Goal: Transaction & Acquisition: Purchase product/service

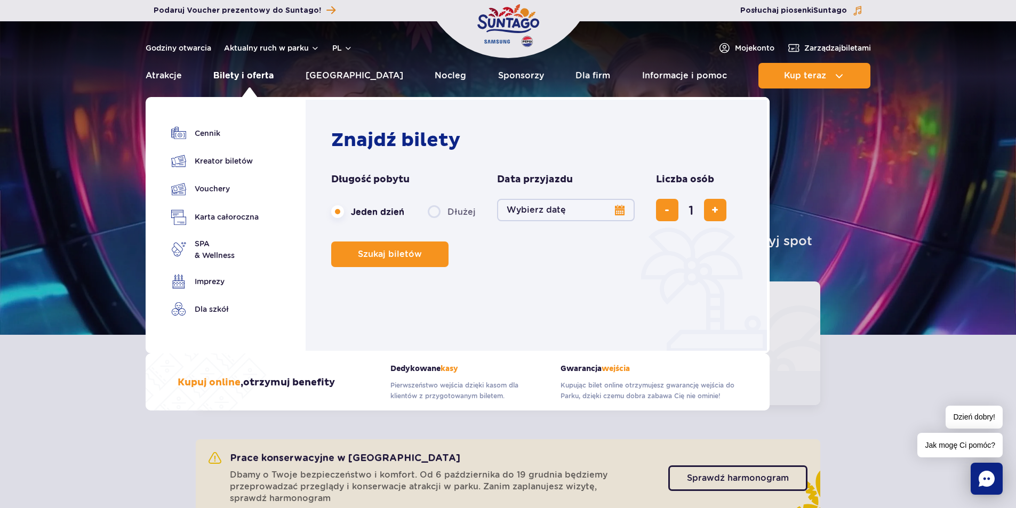
click at [261, 77] on link "Bilety i oferta" at bounding box center [243, 76] width 60 height 26
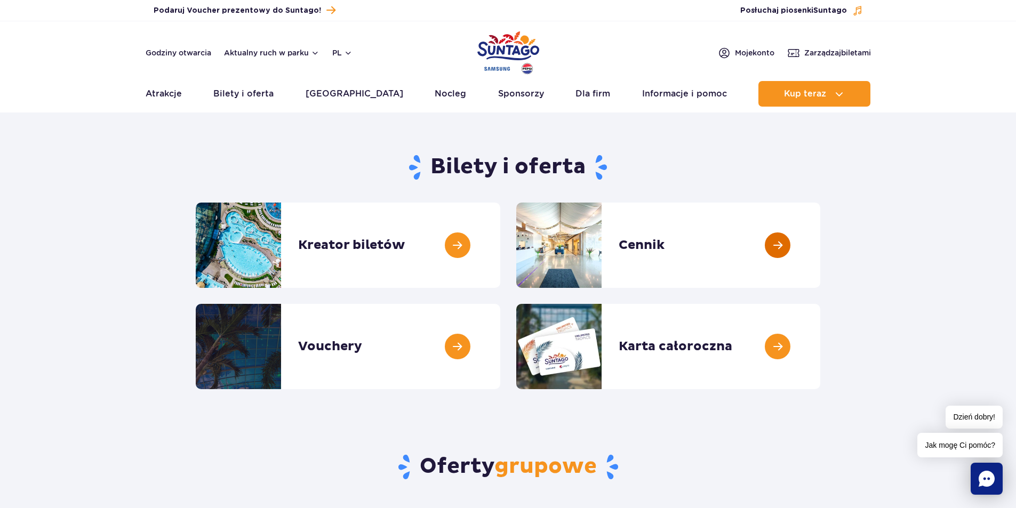
click at [820, 234] on link at bounding box center [820, 245] width 0 height 85
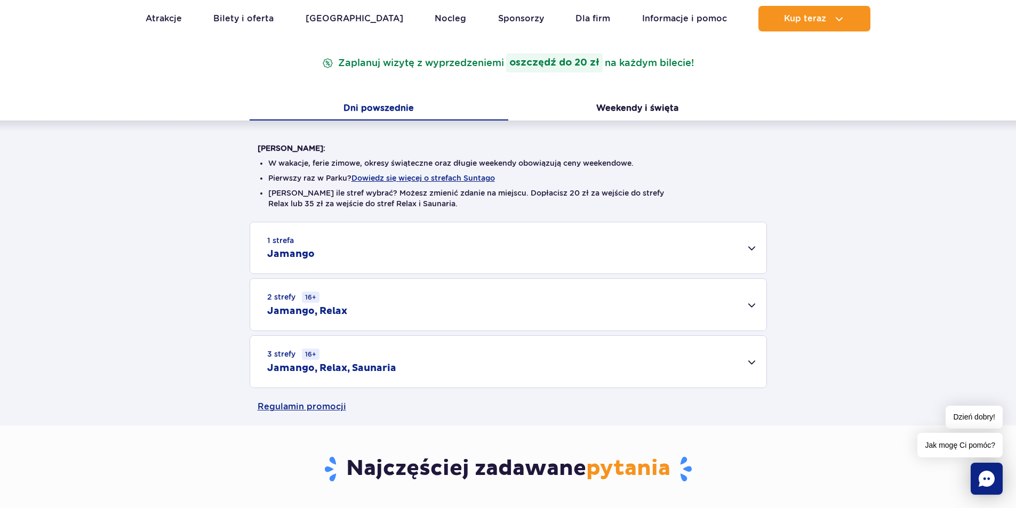
scroll to position [160, 0]
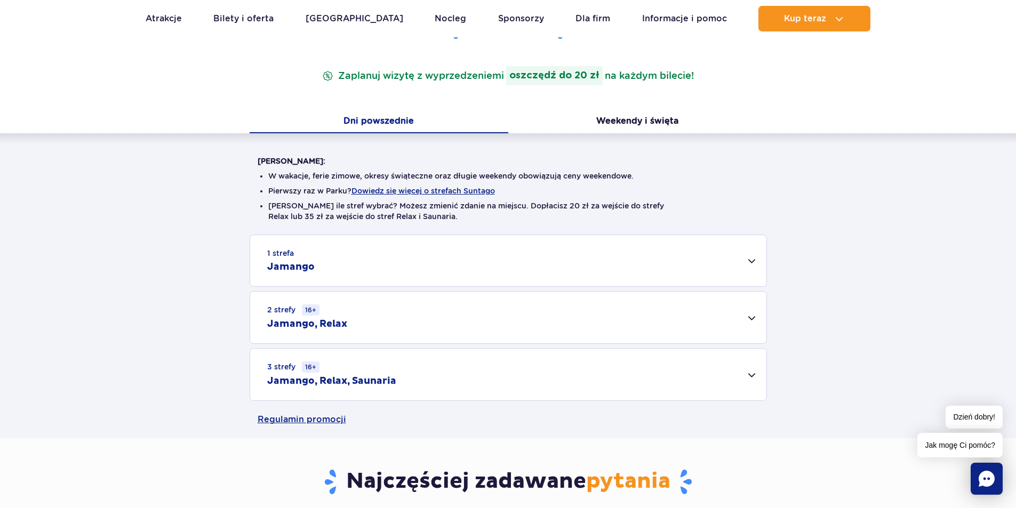
click at [424, 367] on div "3 strefy 16+ Jamango, Relax, Saunaria" at bounding box center [508, 375] width 516 height 52
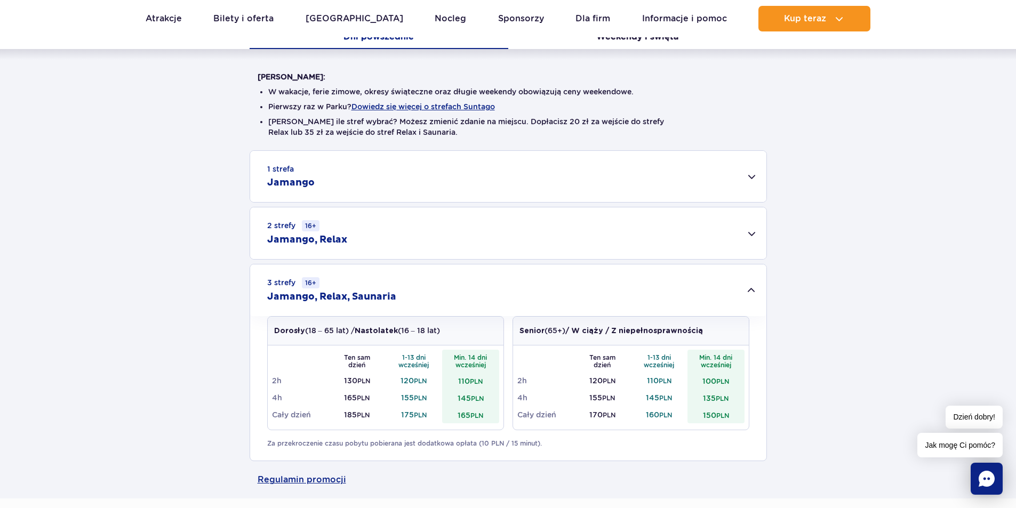
scroll to position [267, 0]
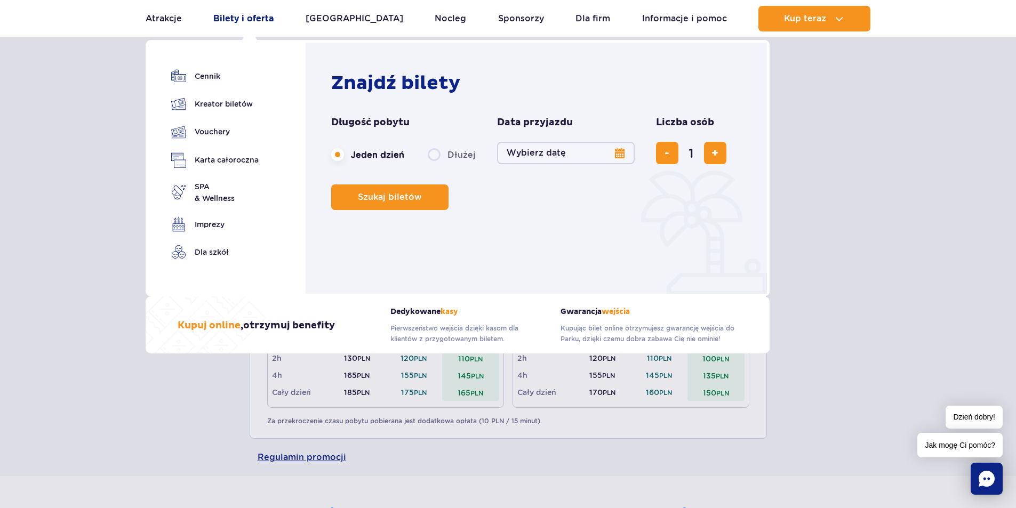
click at [264, 25] on link "Bilety i oferta" at bounding box center [243, 19] width 60 height 26
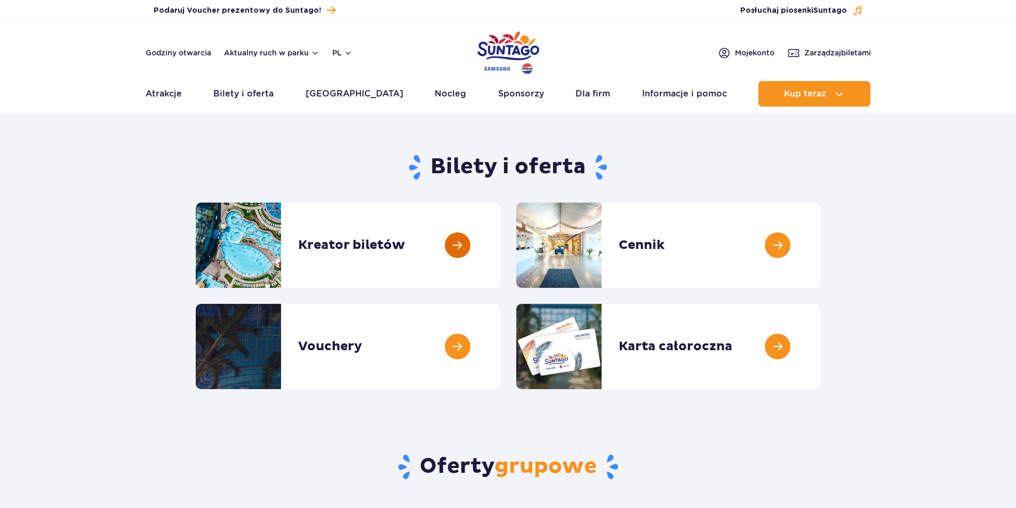
click at [500, 248] on link at bounding box center [500, 245] width 0 height 85
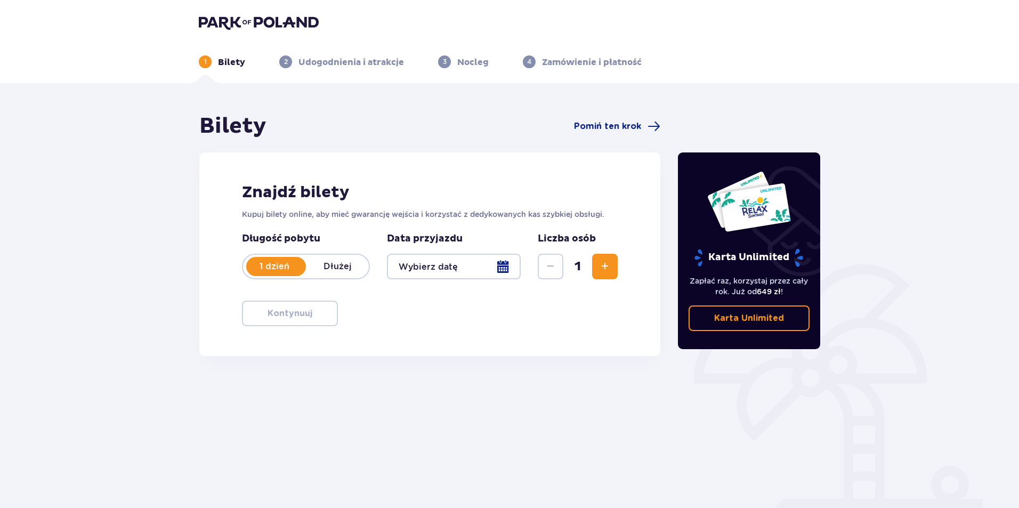
click at [497, 266] on div at bounding box center [454, 267] width 134 height 26
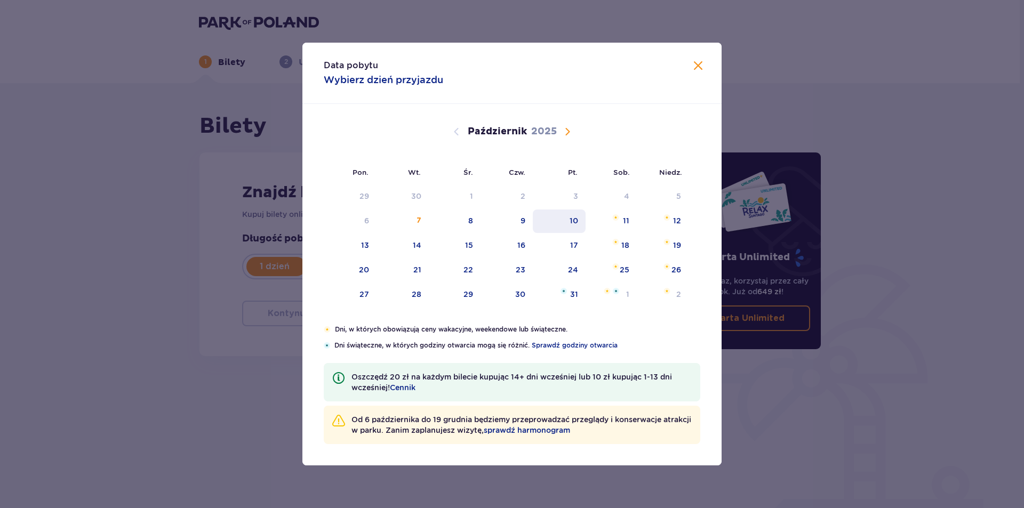
click at [575, 227] on div "10" at bounding box center [559, 221] width 53 height 23
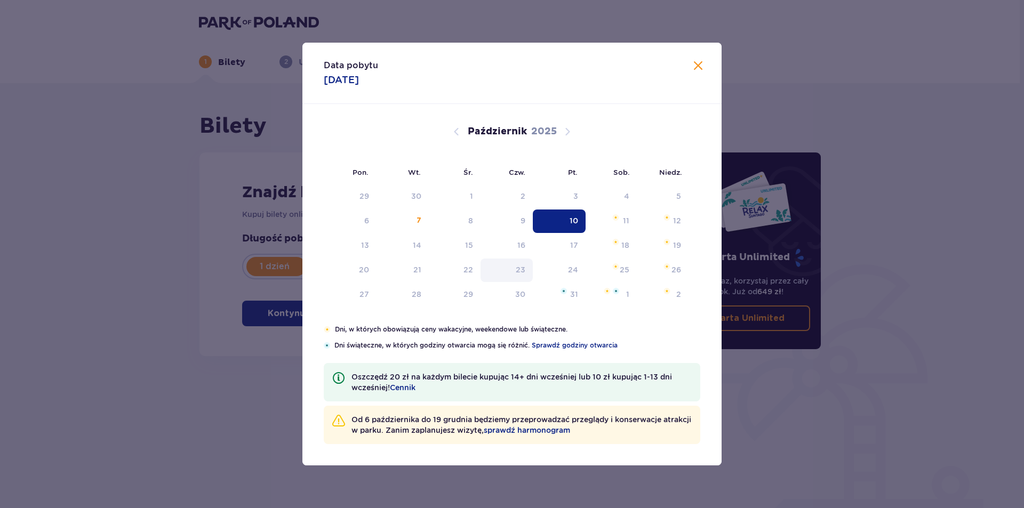
type input "[DATE]"
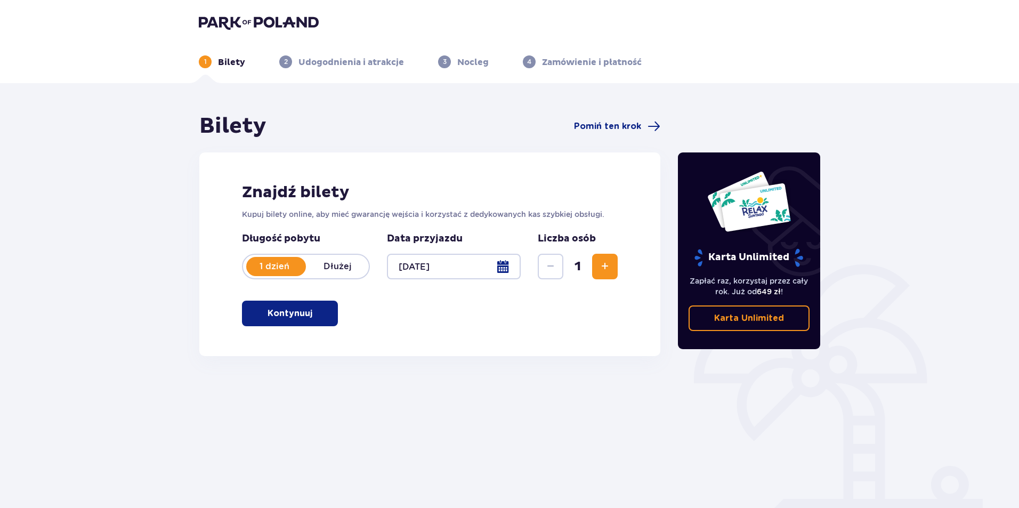
click at [701, 64] on ul "1 Bilety 2 Udogodnienia i atrakcje 3 Nocleg 4 Zamówienie i płatność" at bounding box center [510, 61] width 622 height 13
click at [603, 266] on span "Zwiększ" at bounding box center [605, 266] width 13 height 13
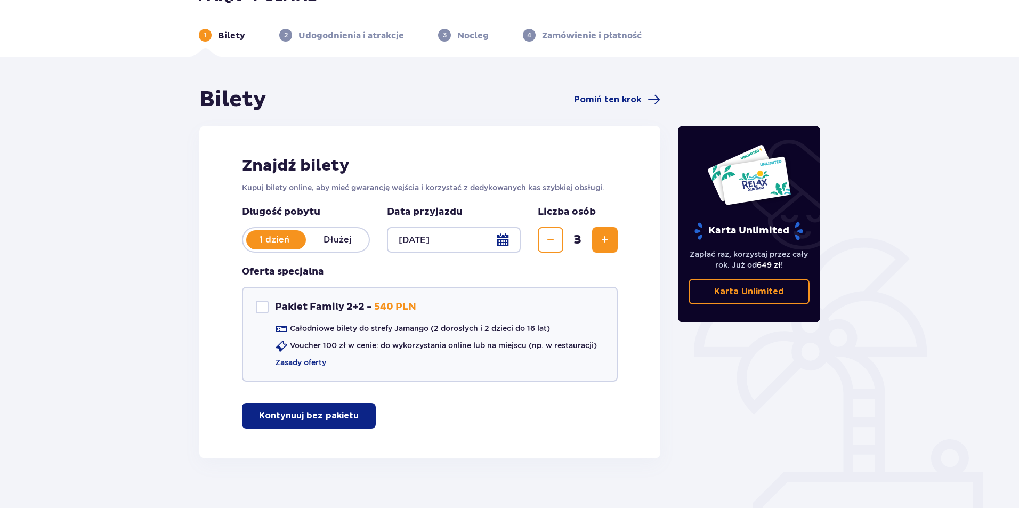
scroll to position [41, 0]
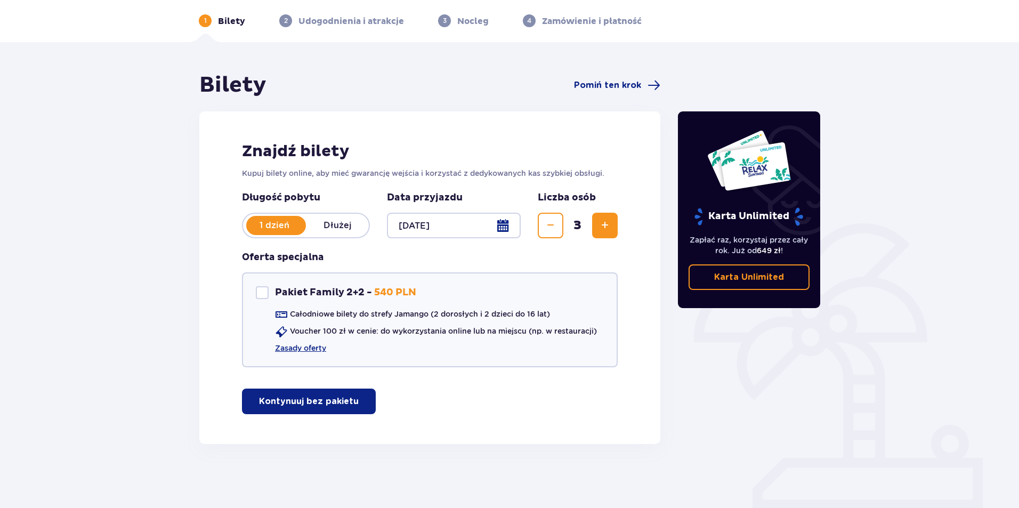
click at [304, 406] on p "Kontynuuj bez pakietu" at bounding box center [309, 402] width 100 height 12
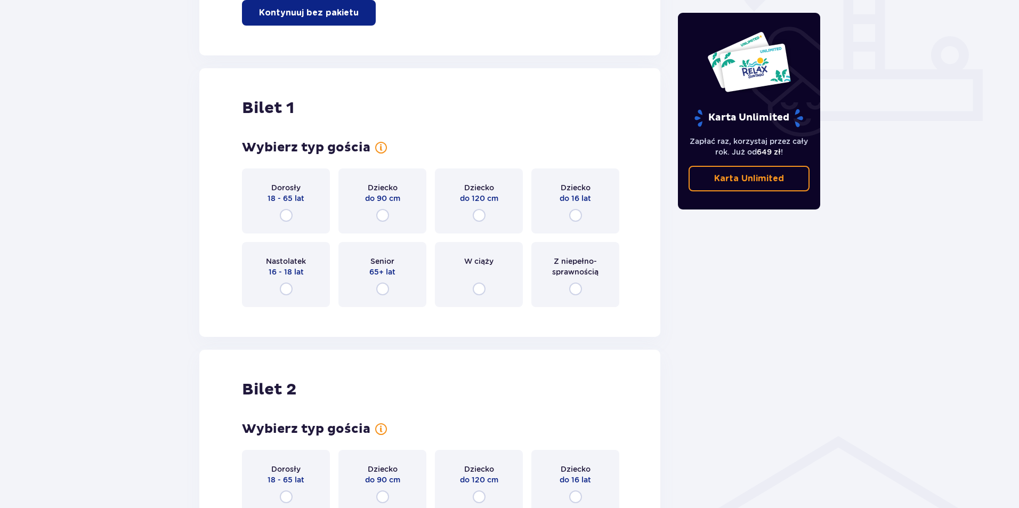
scroll to position [485, 0]
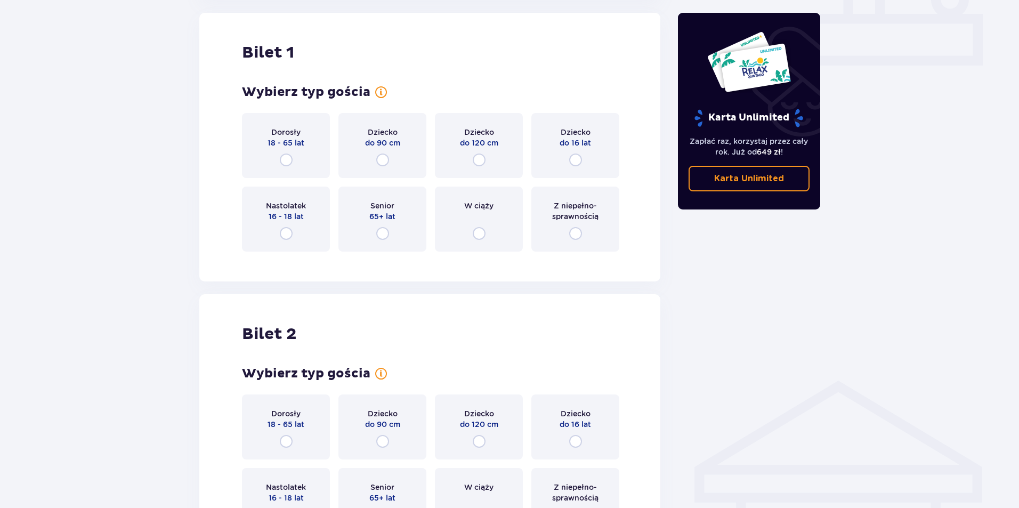
click at [277, 162] on div "Dorosły 18 - 65 lat" at bounding box center [286, 145] width 88 height 65
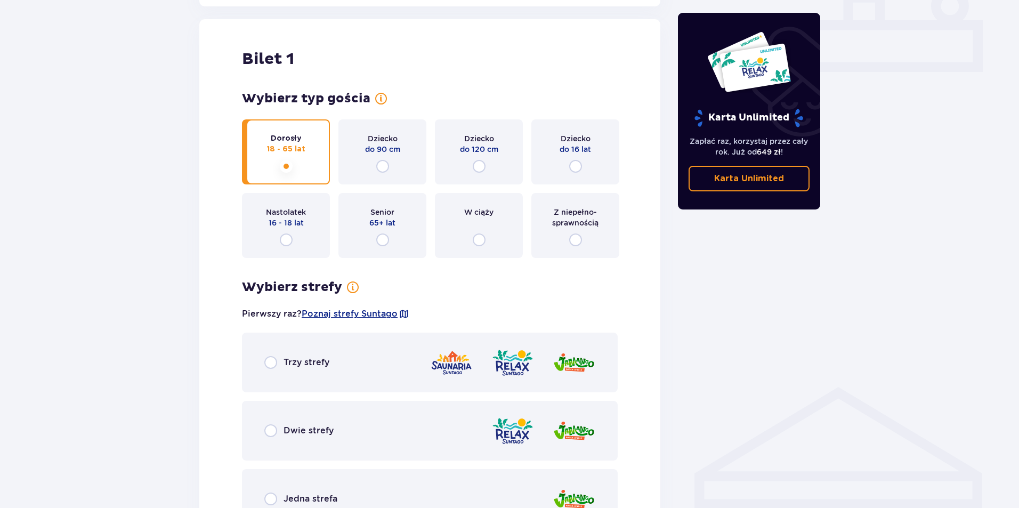
click at [573, 238] on input "radio" at bounding box center [575, 240] width 13 height 13
radio input "true"
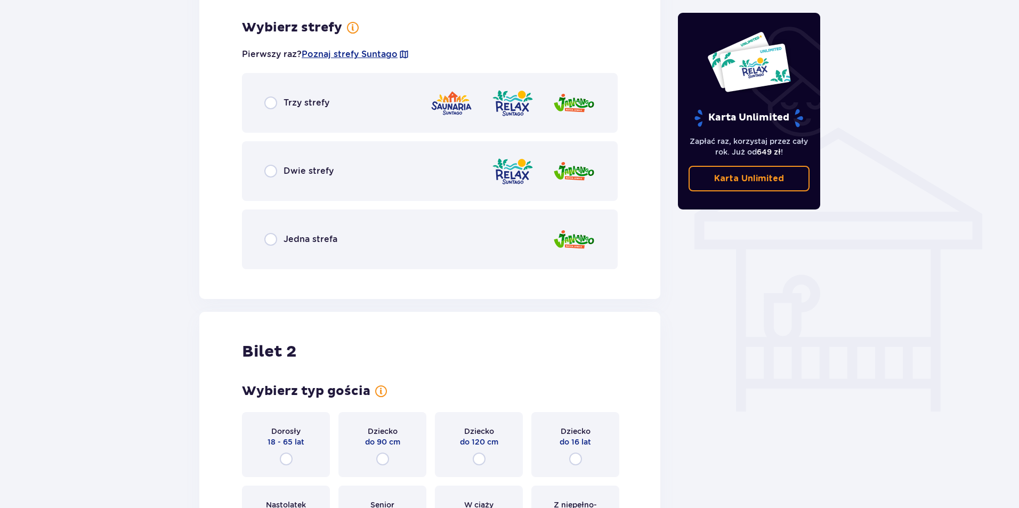
scroll to position [745, 0]
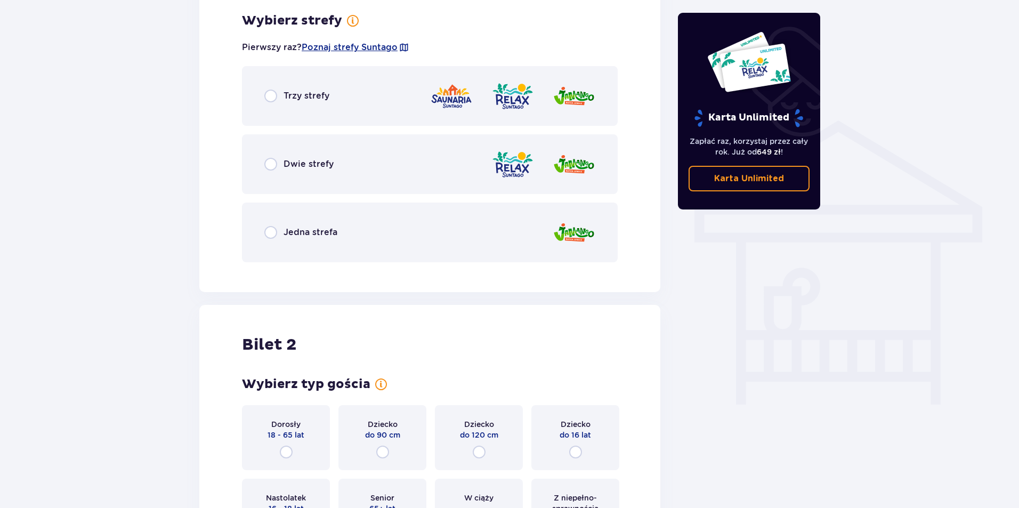
click at [299, 92] on span "Trzy strefy" at bounding box center [307, 96] width 46 height 12
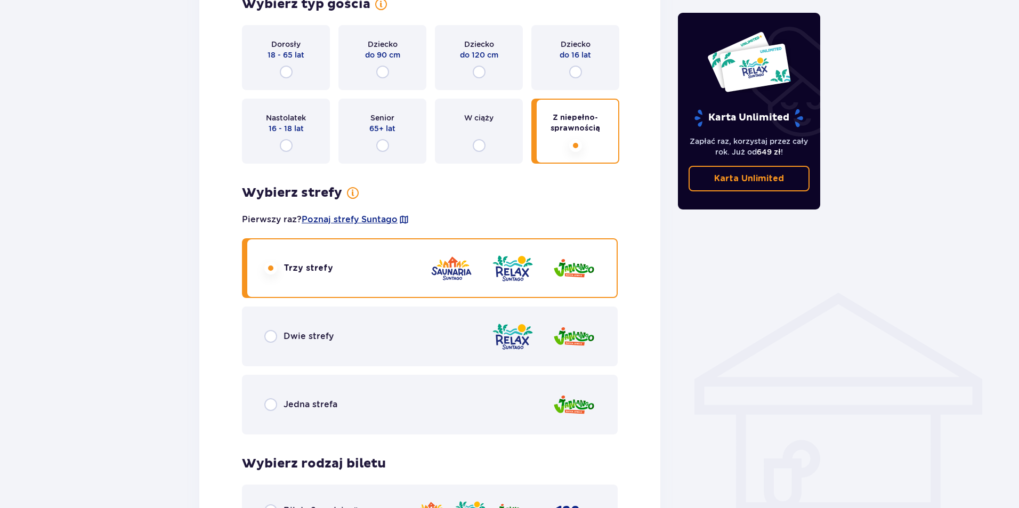
scroll to position [555, 0]
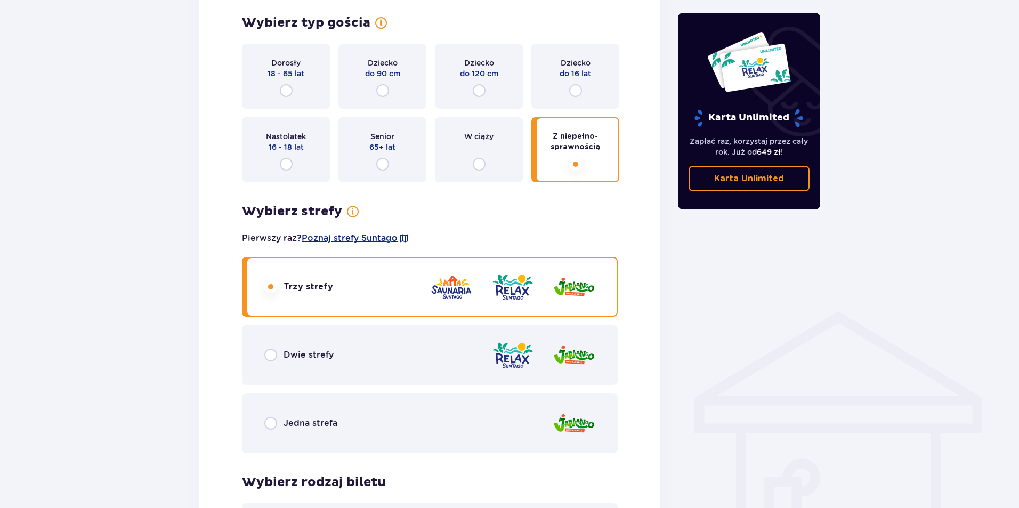
click at [569, 93] on input "radio" at bounding box center [575, 90] width 13 height 13
radio input "true"
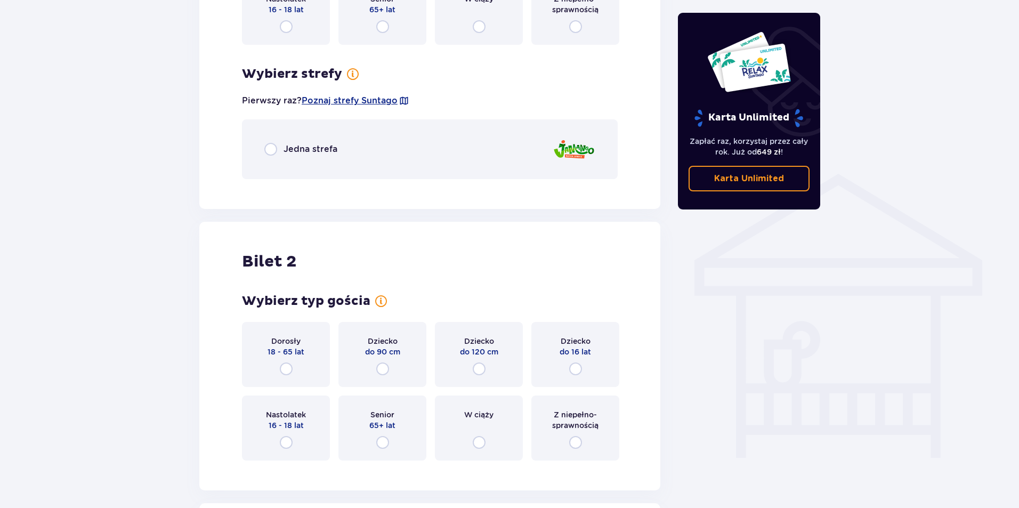
scroll to position [745, 0]
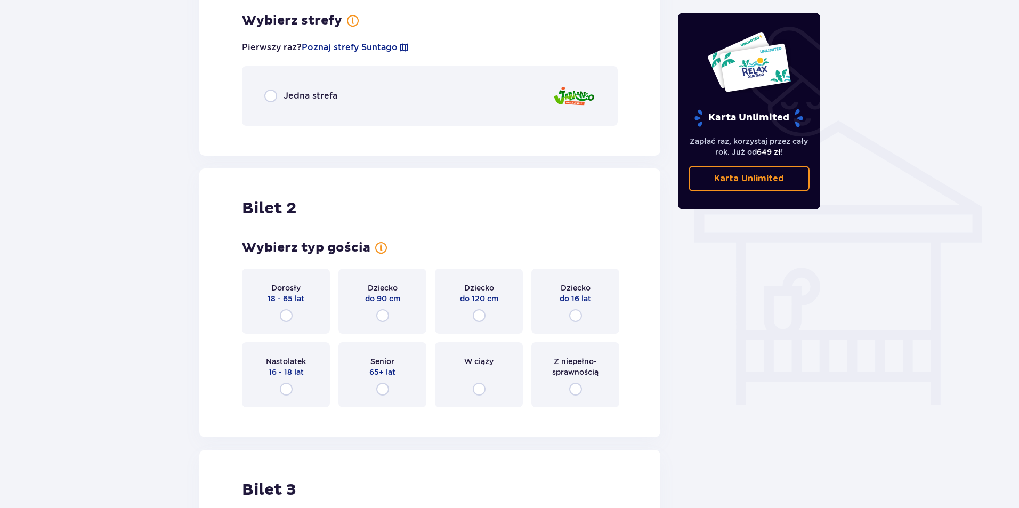
click at [483, 114] on div "Jedna strefa" at bounding box center [430, 96] width 376 height 60
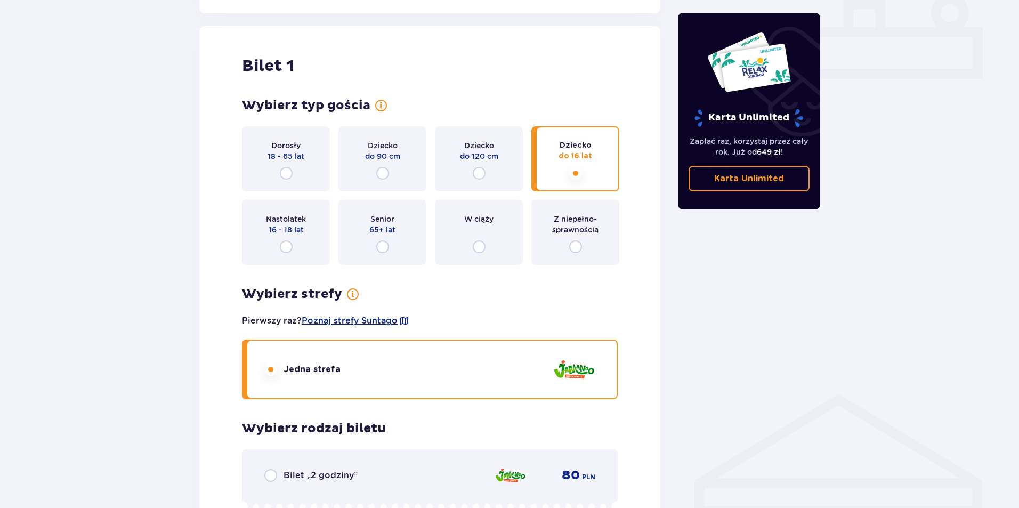
scroll to position [453, 0]
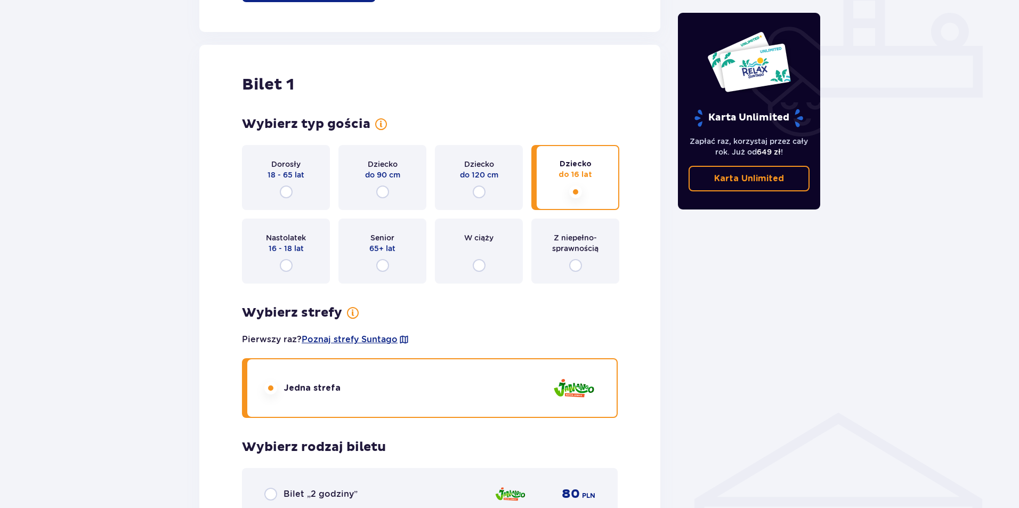
click at [309, 270] on div "Nastolatek 16 - 18 lat" at bounding box center [286, 251] width 88 height 65
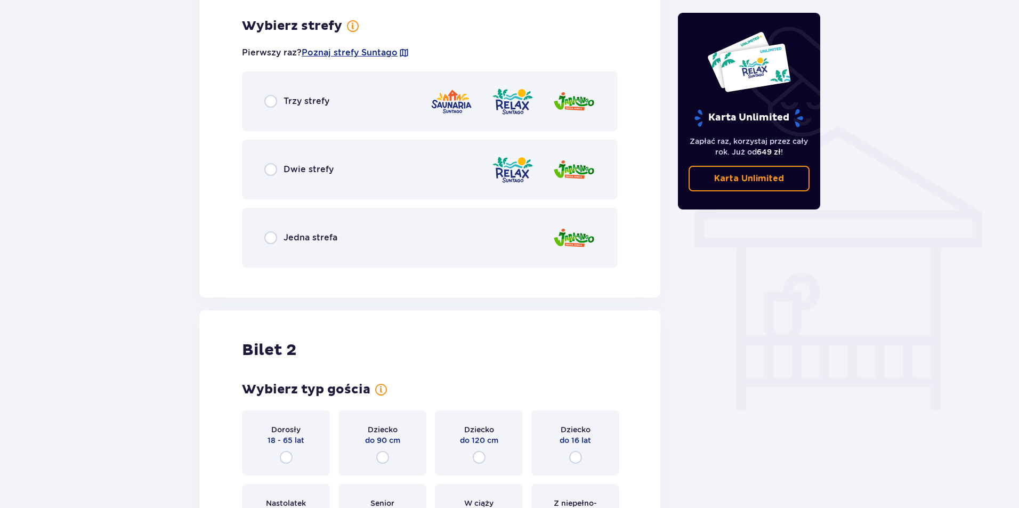
scroll to position [745, 0]
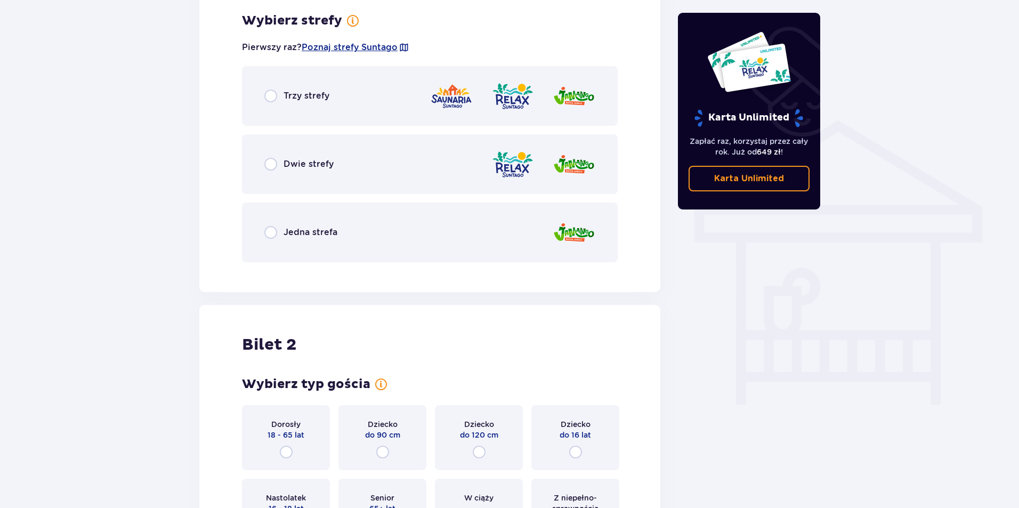
click at [354, 101] on div "Trzy strefy" at bounding box center [430, 96] width 376 height 60
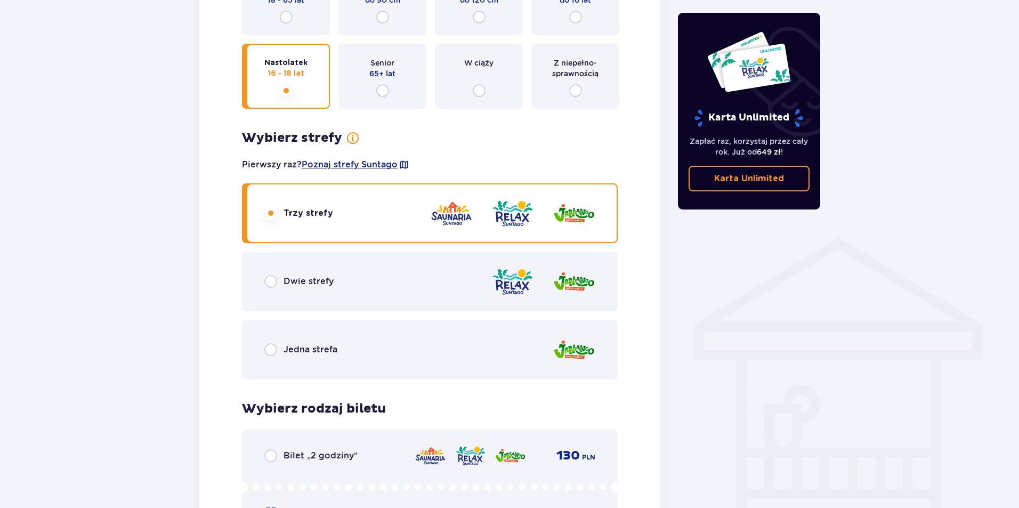
scroll to position [430, 0]
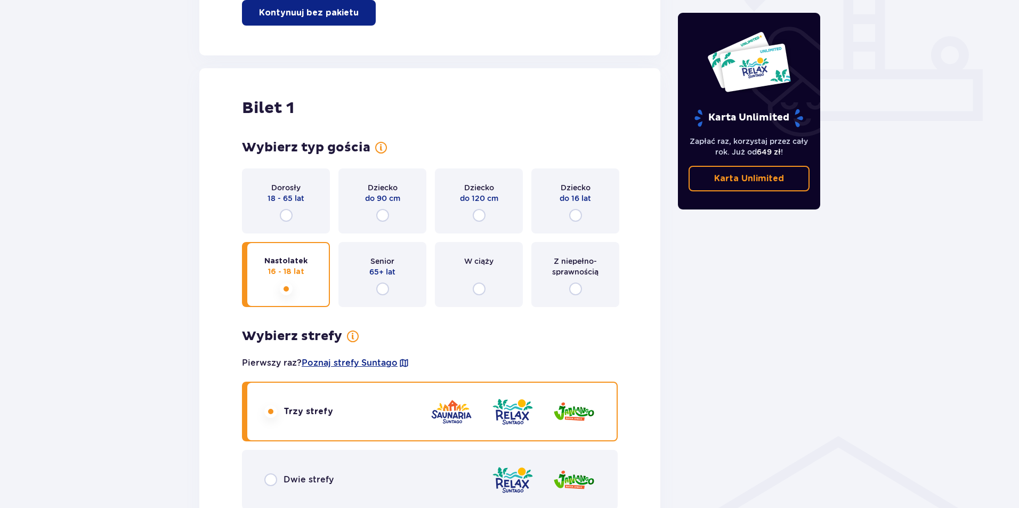
click at [499, 288] on div "W ciąży" at bounding box center [479, 274] width 88 height 65
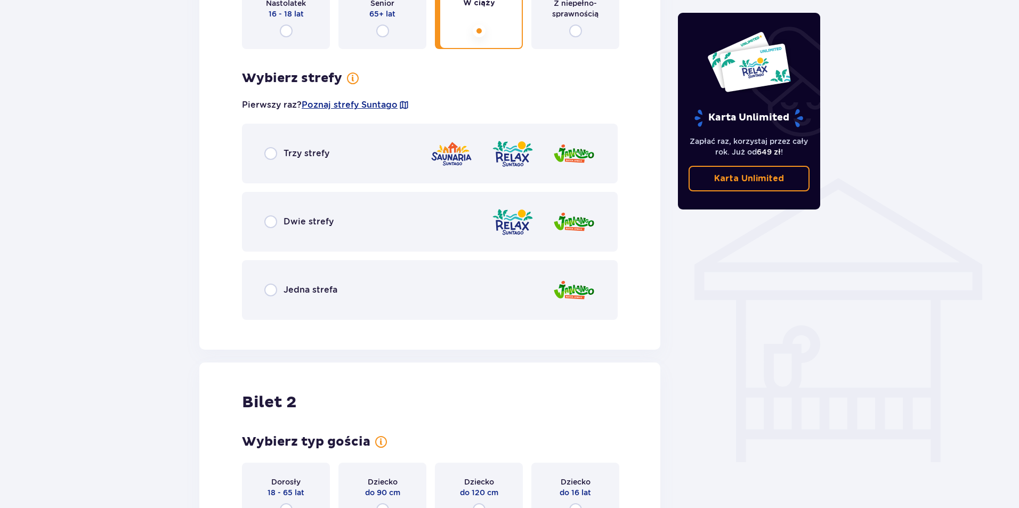
scroll to position [745, 0]
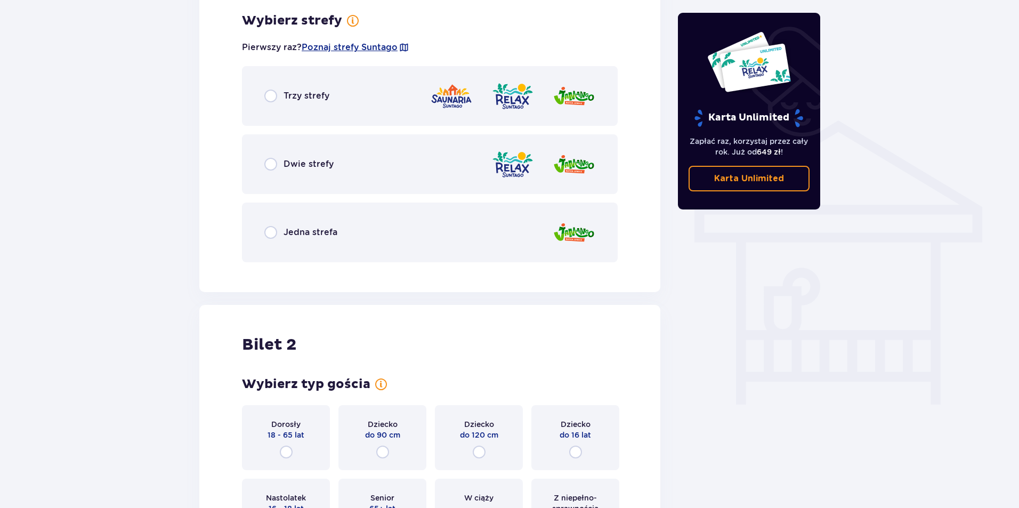
click at [343, 98] on div "Trzy strefy" at bounding box center [430, 96] width 376 height 60
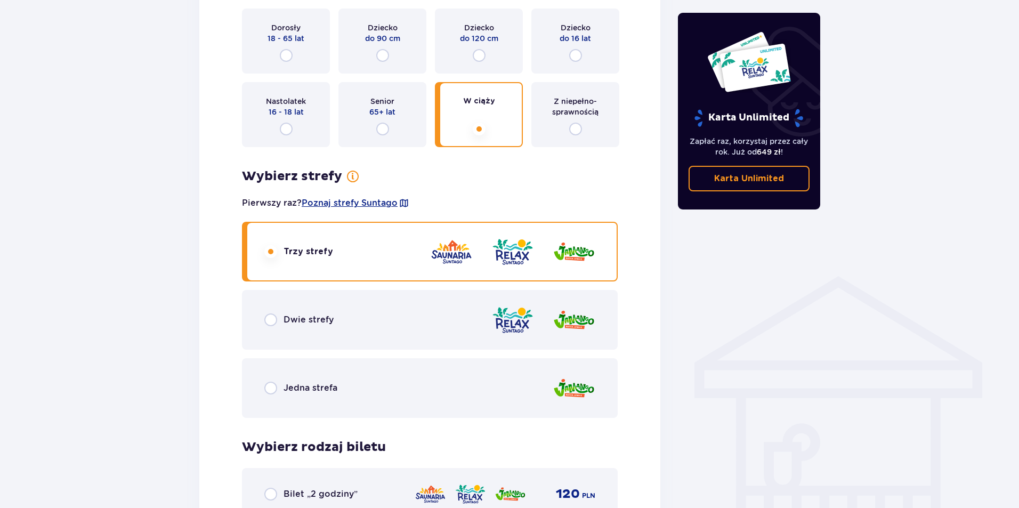
scroll to position [323, 0]
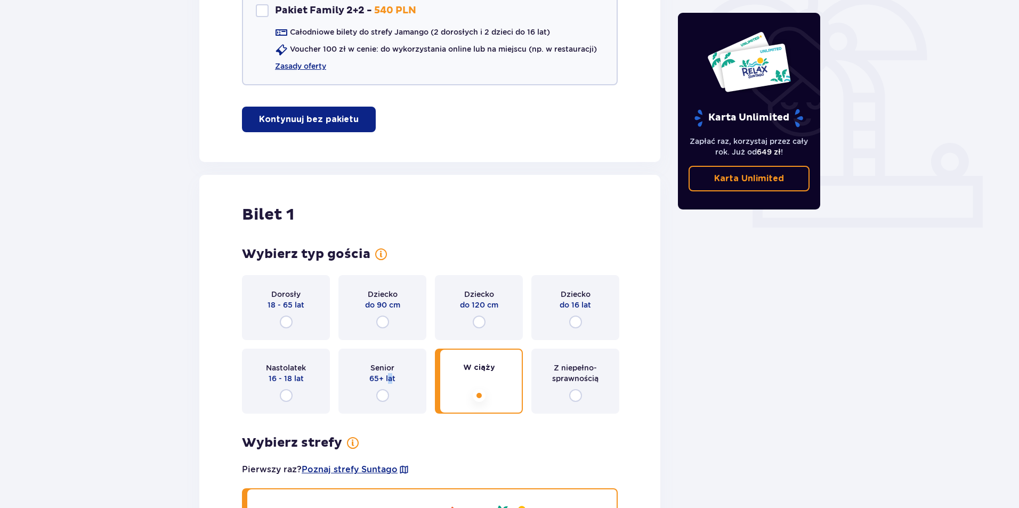
click at [390, 377] on span "65+ lat" at bounding box center [383, 378] width 26 height 11
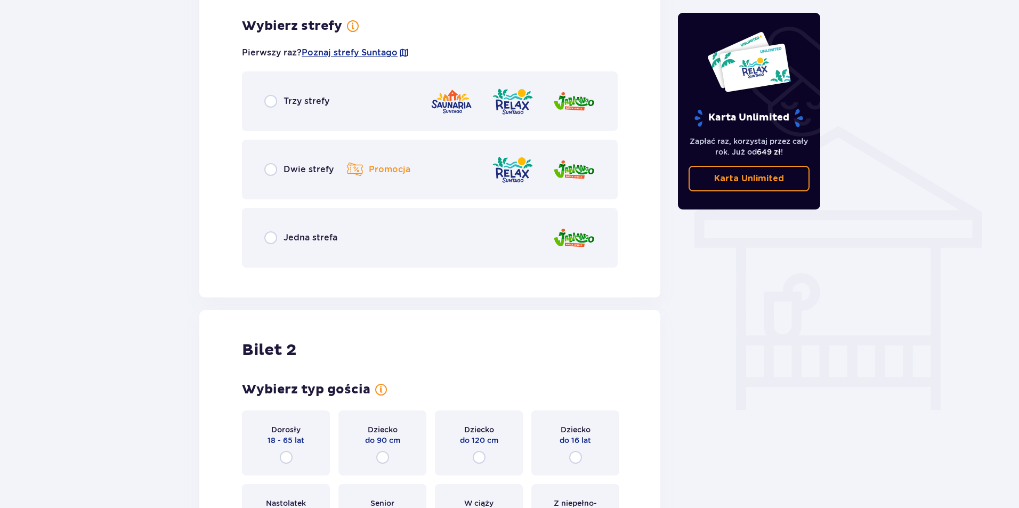
scroll to position [745, 0]
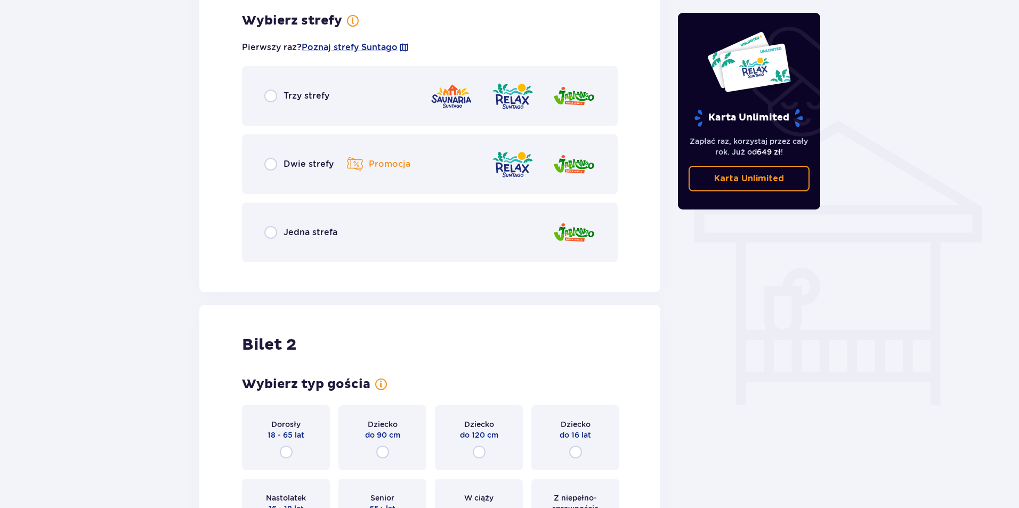
click at [324, 84] on div "Trzy strefy" at bounding box center [430, 96] width 376 height 60
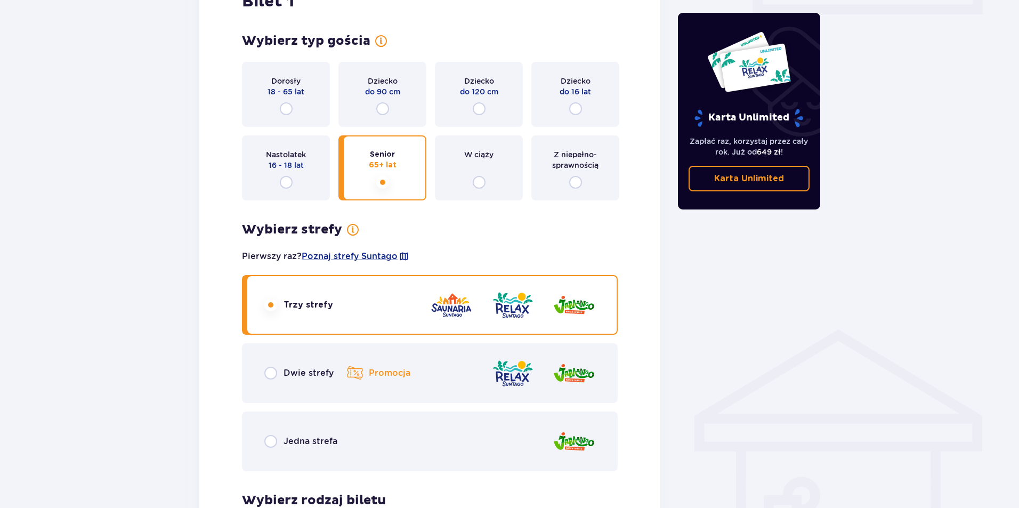
scroll to position [376, 0]
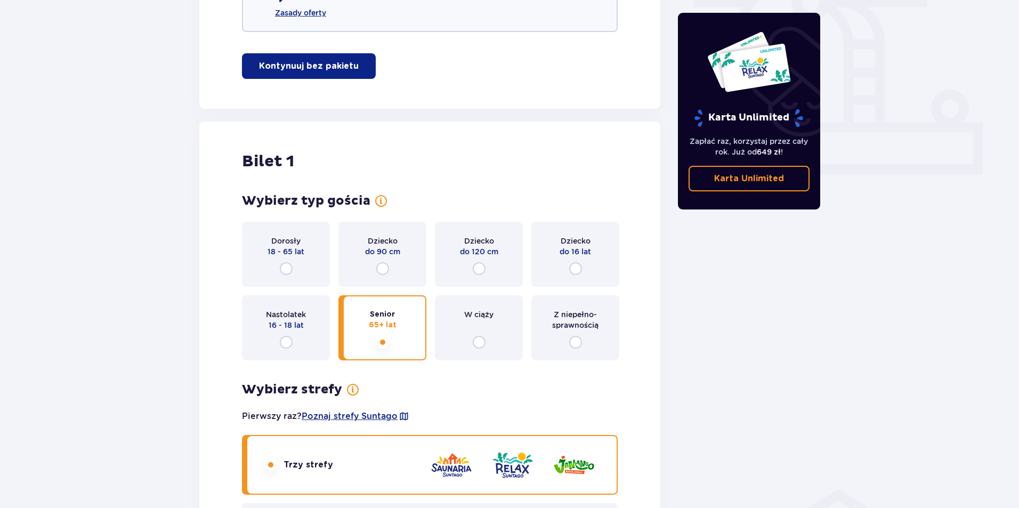
click at [377, 262] on div "Dziecko do 90 cm" at bounding box center [383, 254] width 88 height 65
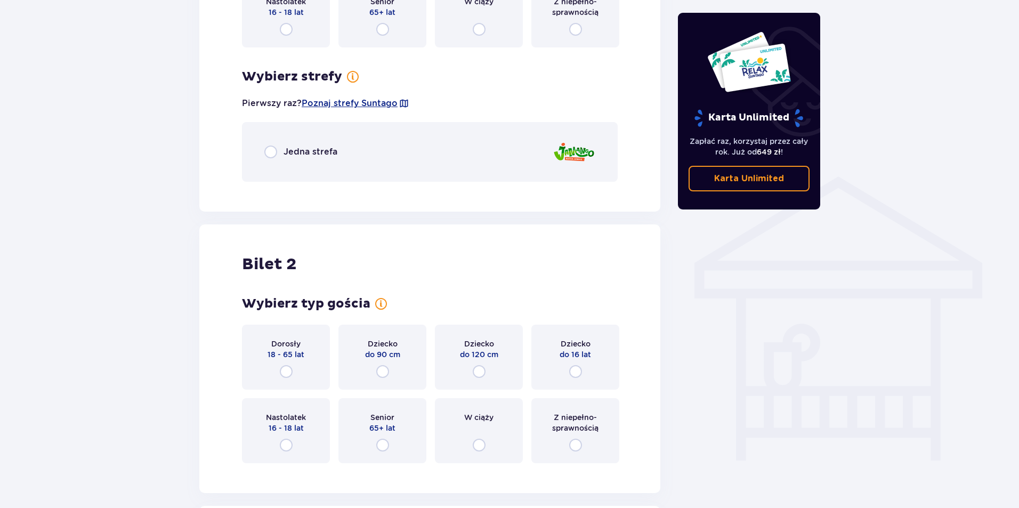
scroll to position [745, 0]
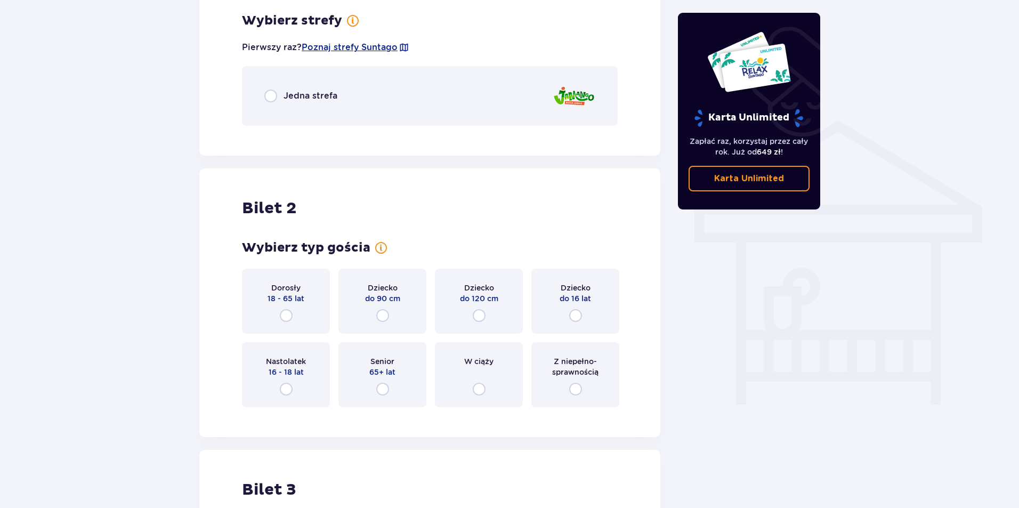
click at [324, 102] on div "Jedna strefa" at bounding box center [300, 96] width 73 height 13
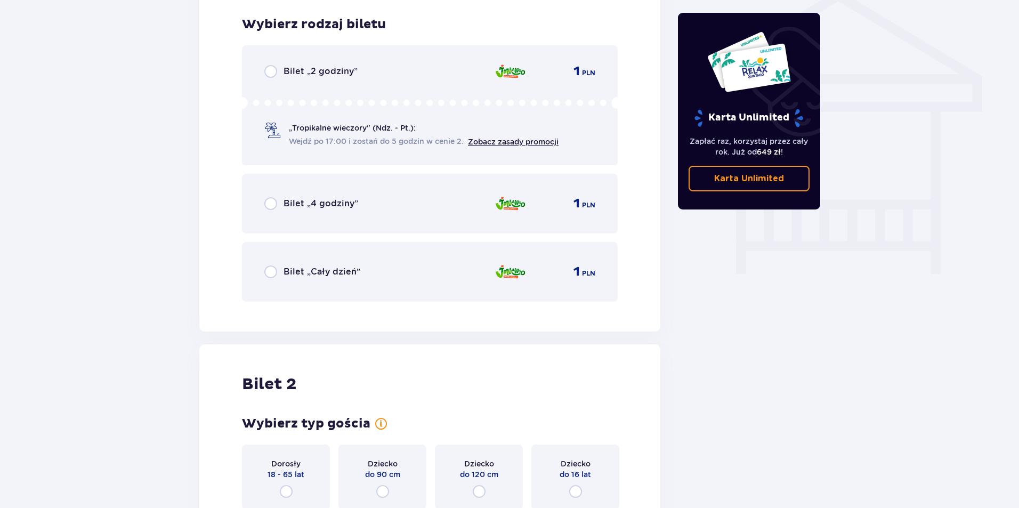
scroll to position [880, 0]
